Goal: Task Accomplishment & Management: Use online tool/utility

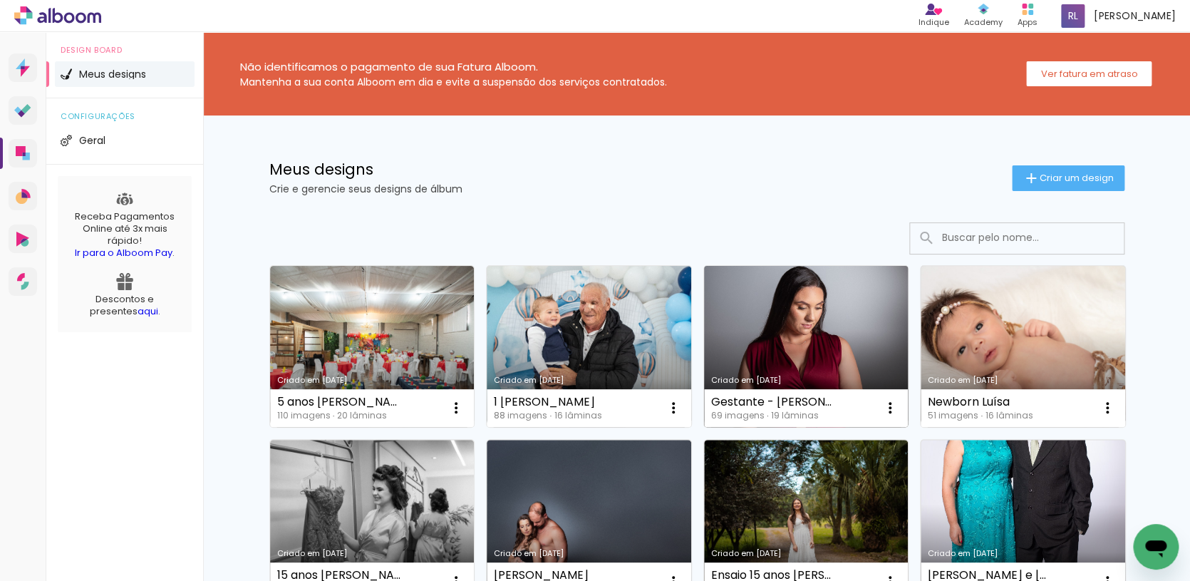
click at [826, 338] on link "Criado em [DATE]" at bounding box center [806, 346] width 205 height 161
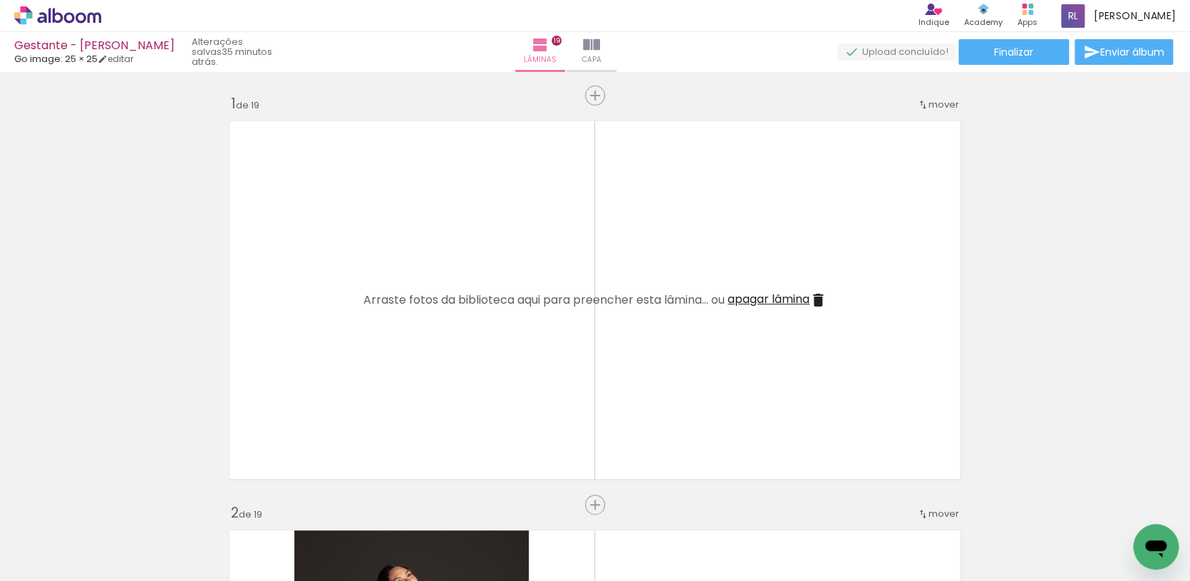
scroll to position [3723, 0]
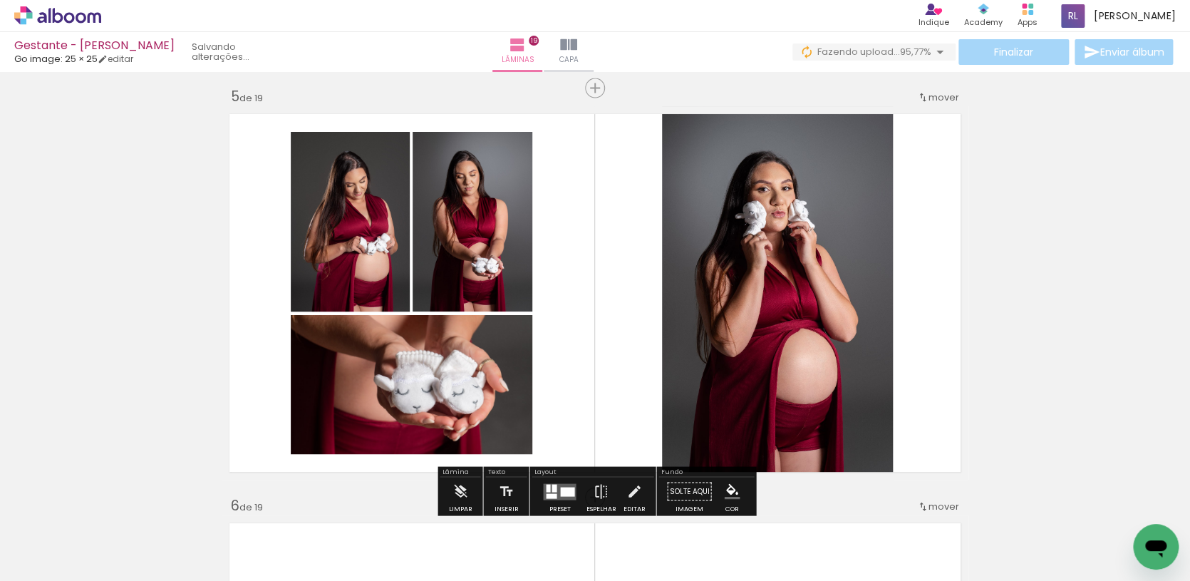
scroll to position [1646, 0]
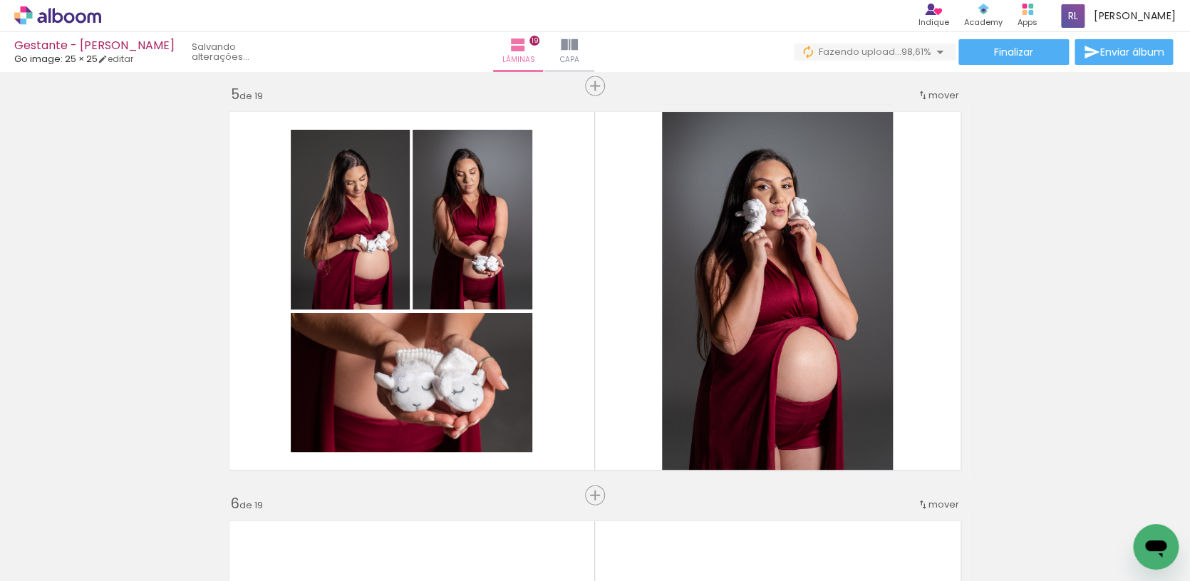
scroll to position [0, 104]
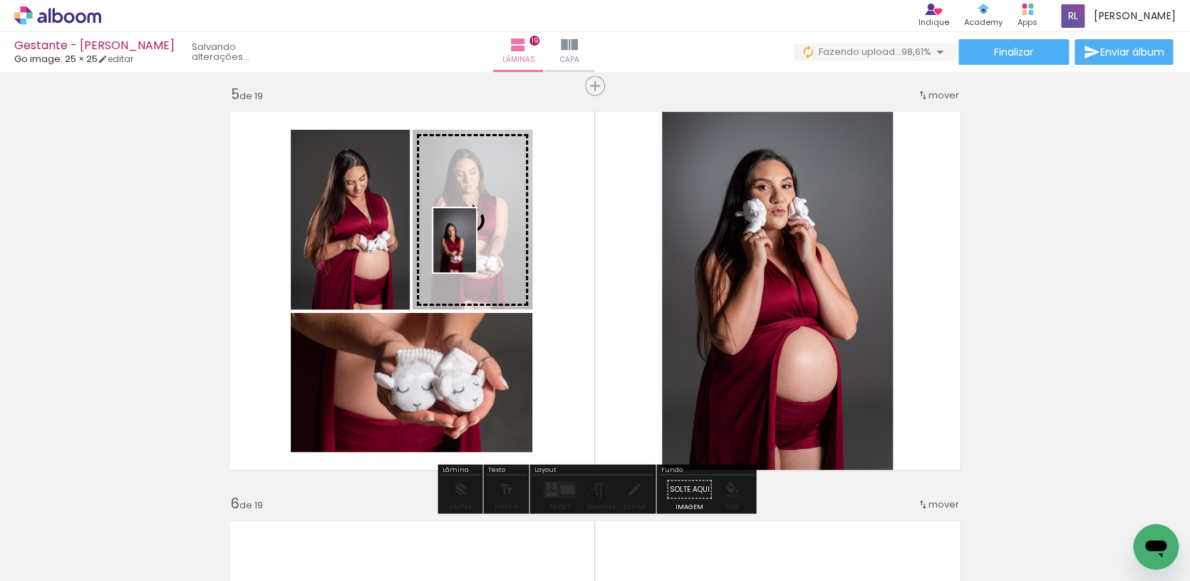
drag, startPoint x: 365, startPoint y: 540, endPoint x: 476, endPoint y: 251, distance: 310.0
click at [476, 251] on quentale-workspace at bounding box center [595, 290] width 1190 height 581
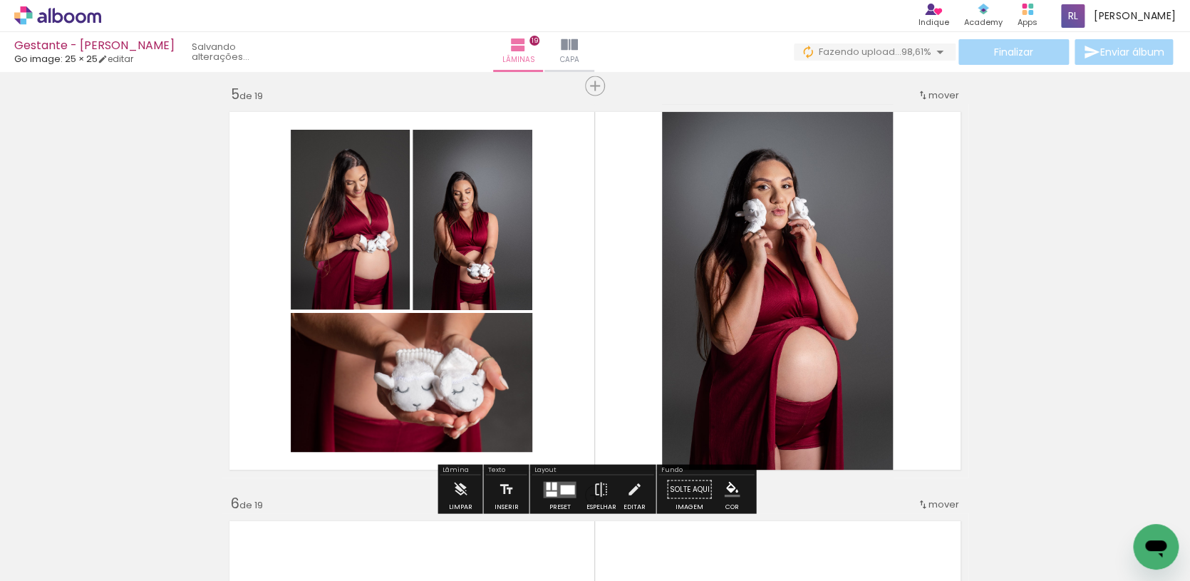
click at [451, 170] on quentale-photo at bounding box center [473, 220] width 120 height 180
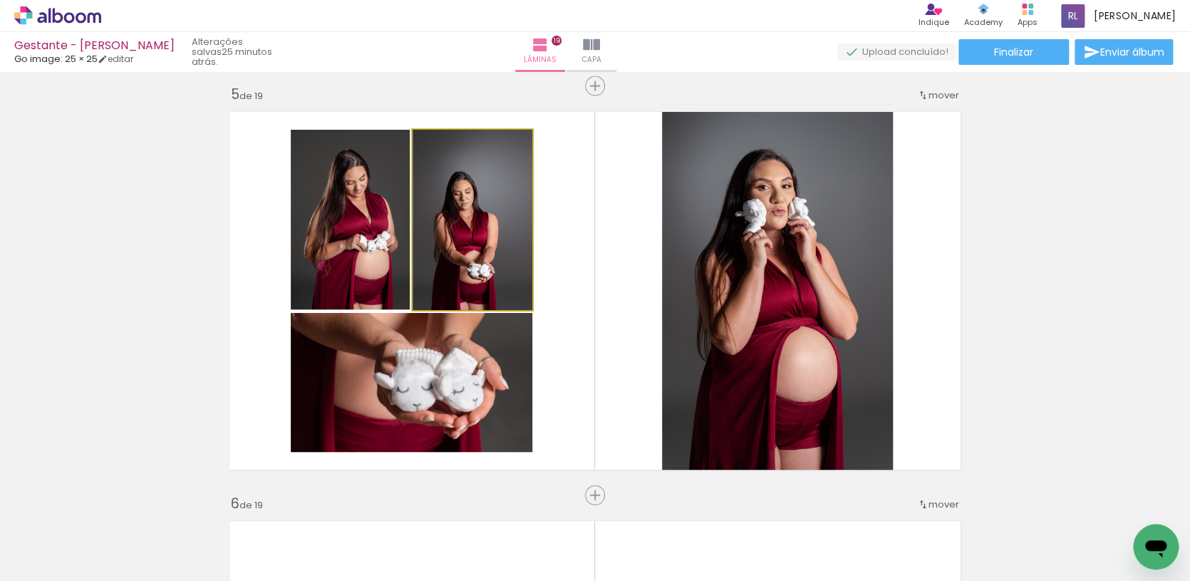
click at [455, 193] on quentale-photo at bounding box center [473, 220] width 120 height 180
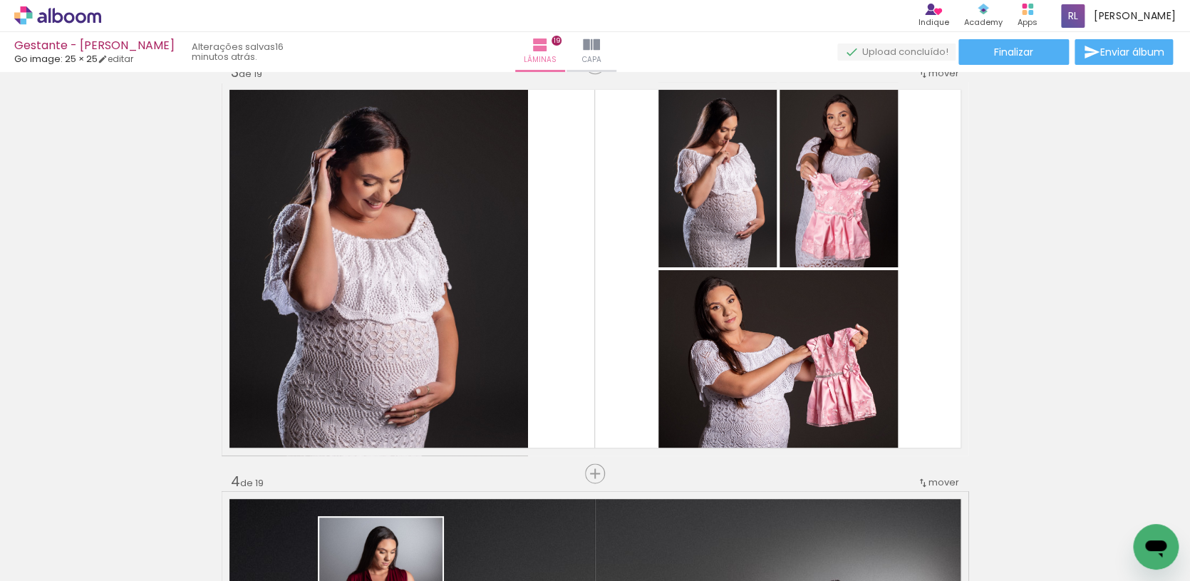
scroll to position [0, 585]
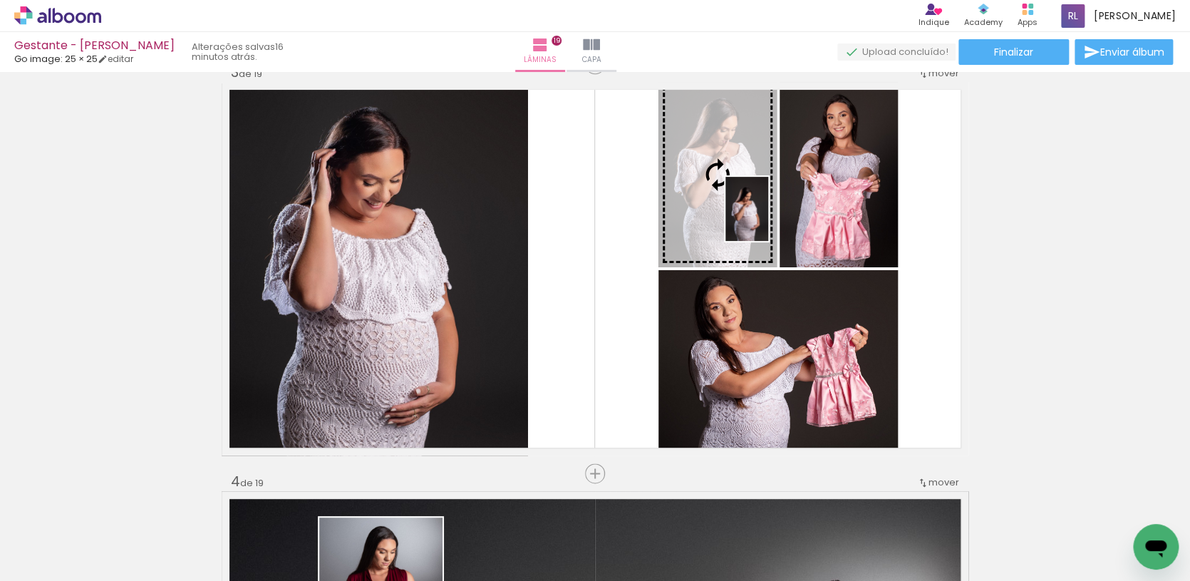
drag, startPoint x: 1161, startPoint y: 517, endPoint x: 768, endPoint y: 220, distance: 492.6
click at [768, 220] on quentale-workspace at bounding box center [595, 290] width 1190 height 581
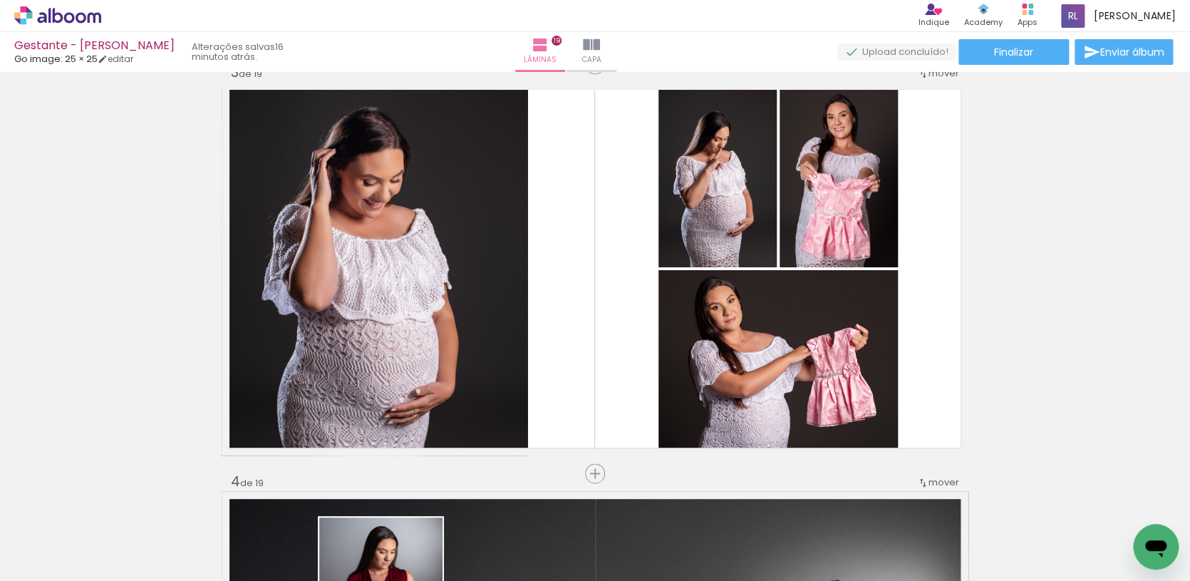
click at [731, 151] on quentale-photo at bounding box center [718, 174] width 118 height 185
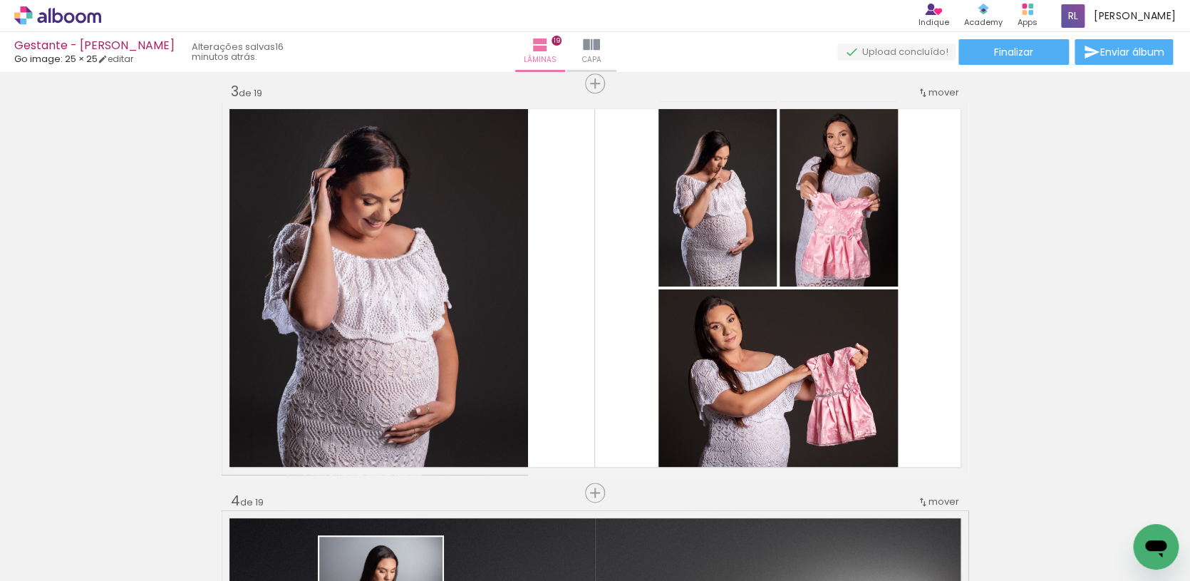
scroll to position [811, 0]
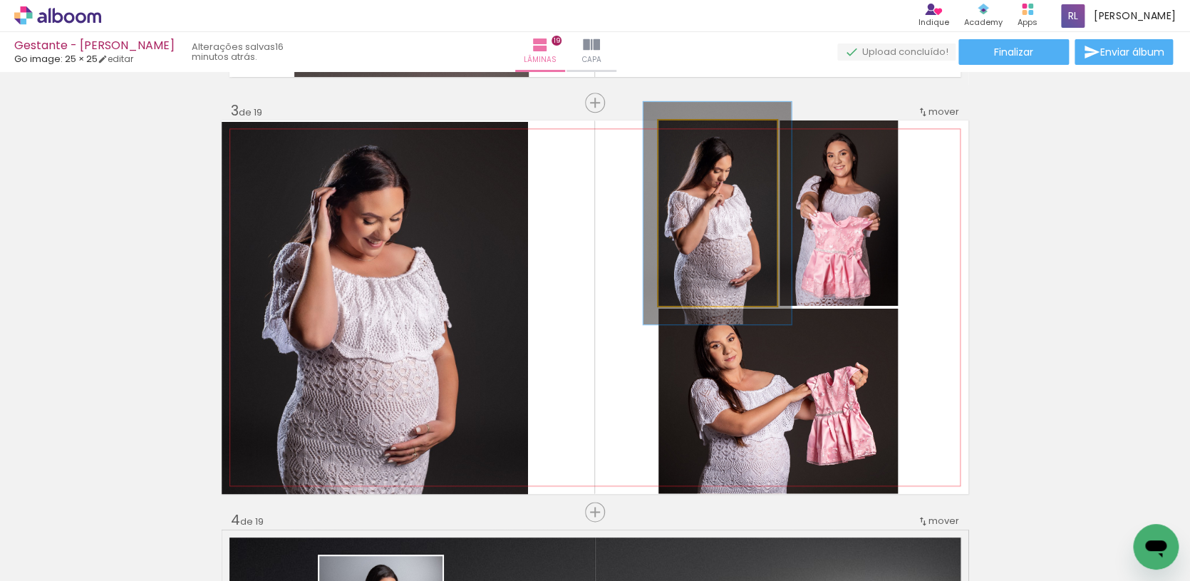
drag, startPoint x: 694, startPoint y: 137, endPoint x: 703, endPoint y: 141, distance: 10.2
click at [703, 141] on div at bounding box center [702, 135] width 13 height 13
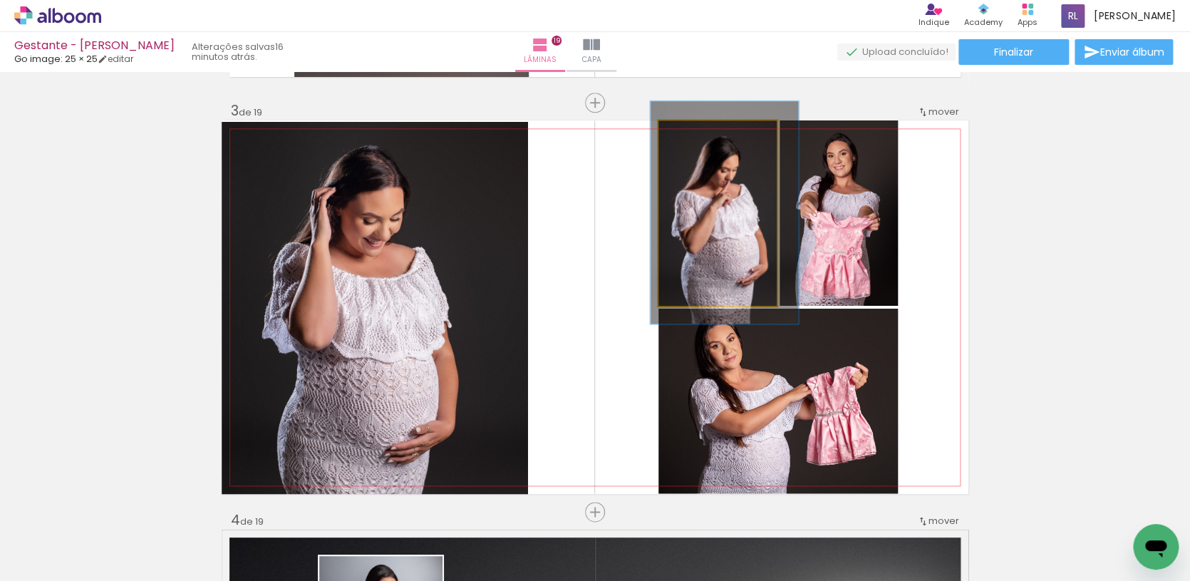
drag, startPoint x: 735, startPoint y: 232, endPoint x: 742, endPoint y: 232, distance: 7.2
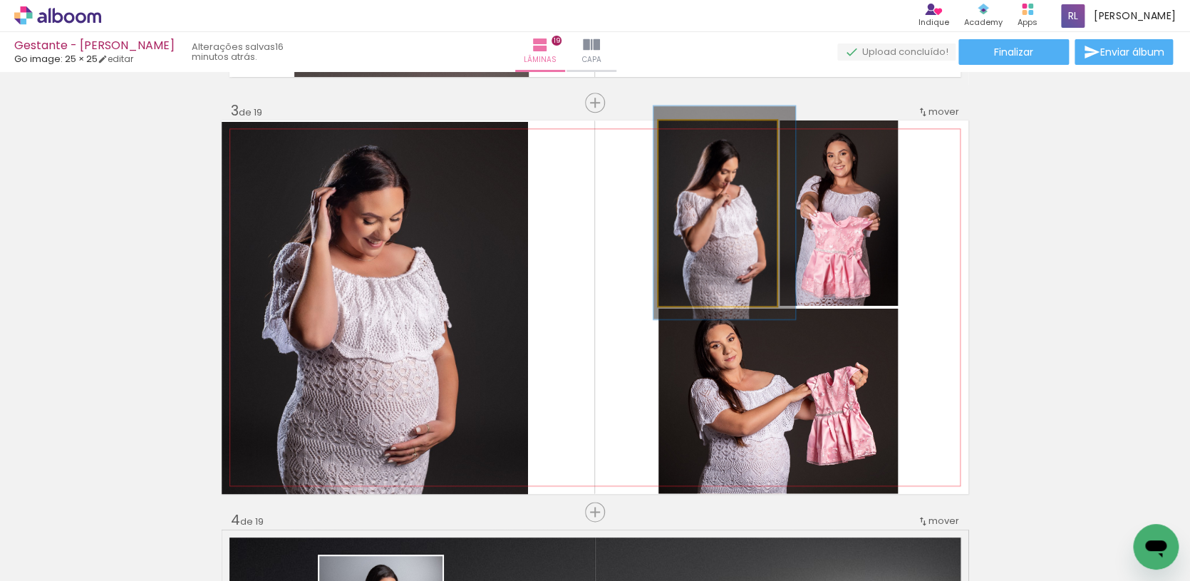
type paper-slider "115"
click at [700, 138] on div at bounding box center [700, 135] width 13 height 13
